Goal: Task Accomplishment & Management: Complete application form

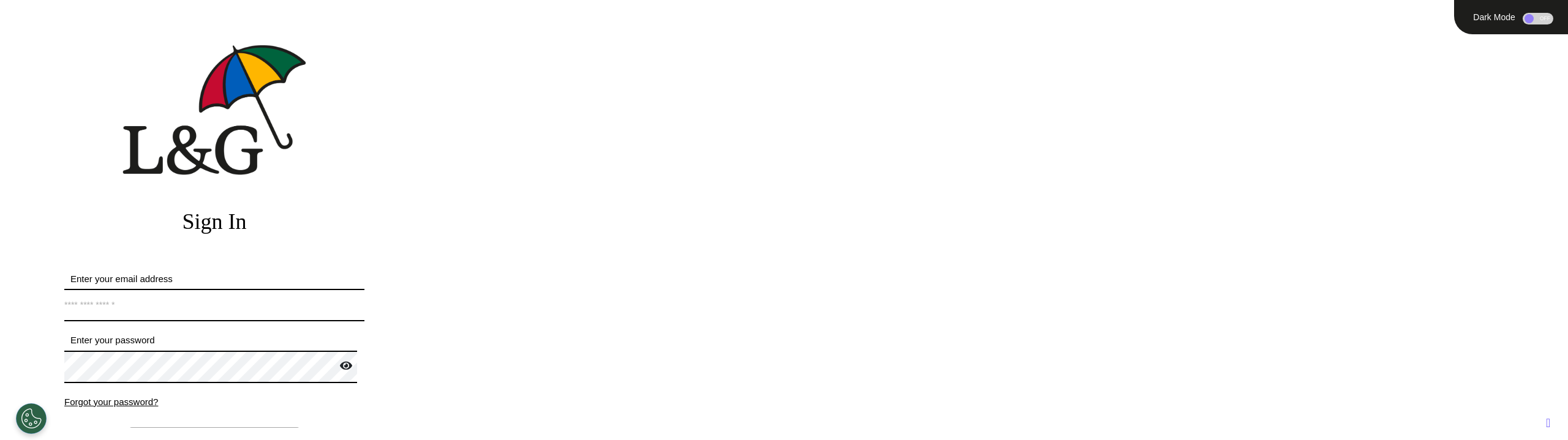
click at [216, 301] on input "Enter your email address" at bounding box center [214, 305] width 300 height 33
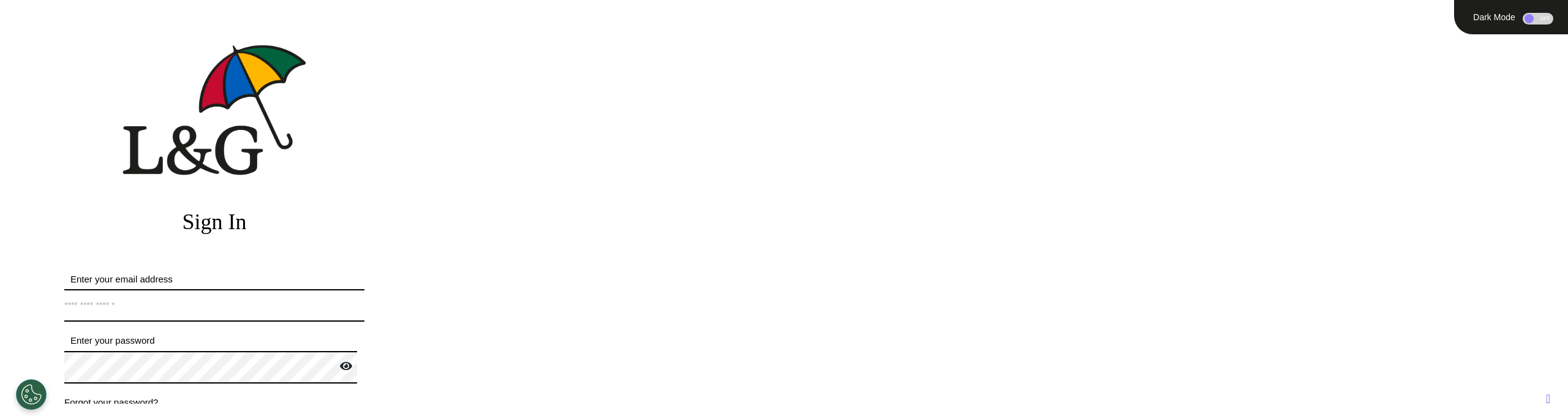
click at [186, 308] on input "Enter your email address" at bounding box center [214, 305] width 300 height 33
type input "**********"
